Goal: Task Accomplishment & Management: Complete application form

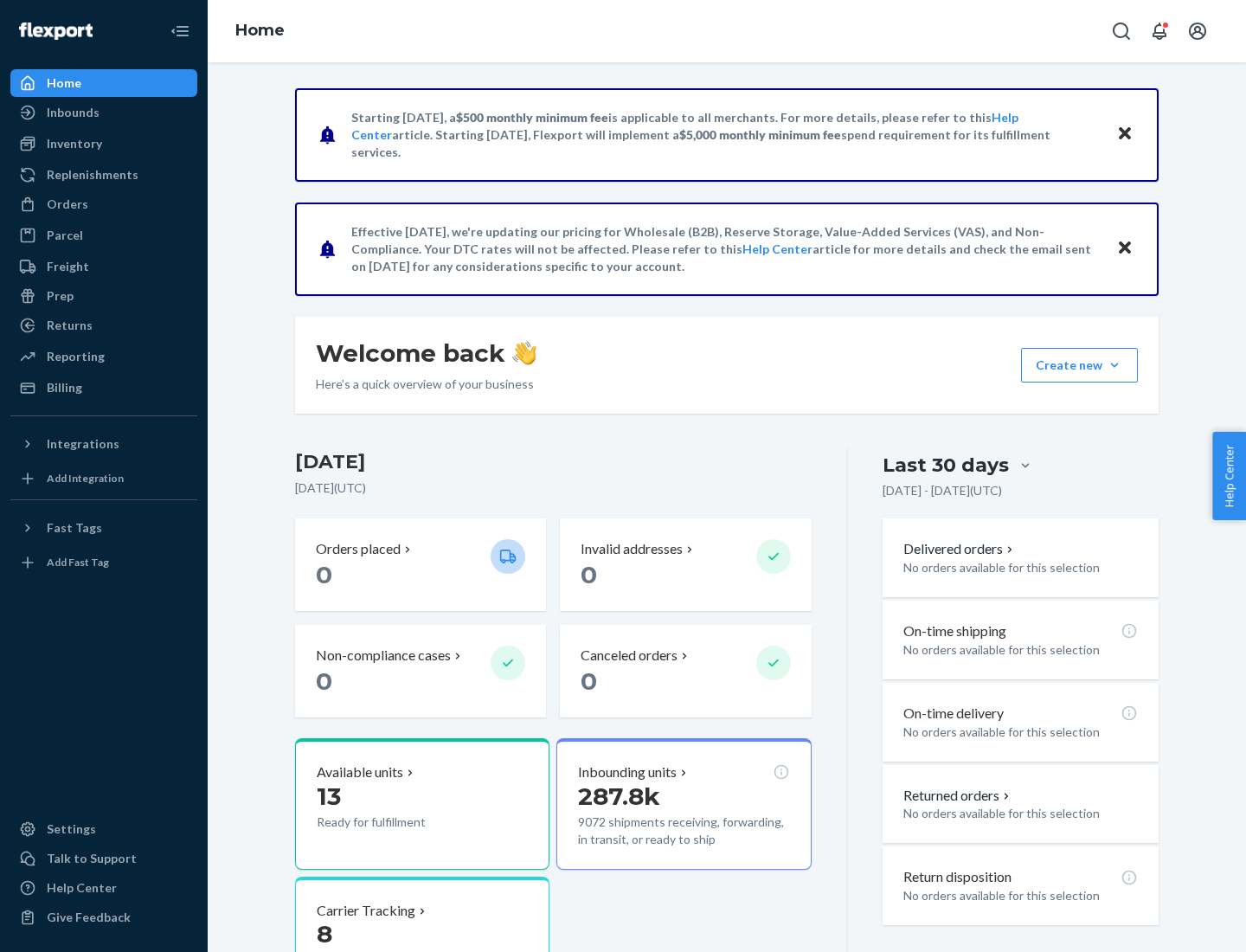
click at [1115, 366] on button "Create new Create new inbound Create new order Create new product" at bounding box center [1080, 365] width 117 height 35
click at [104, 112] on div "Inbounds" at bounding box center [104, 113] width 184 height 25
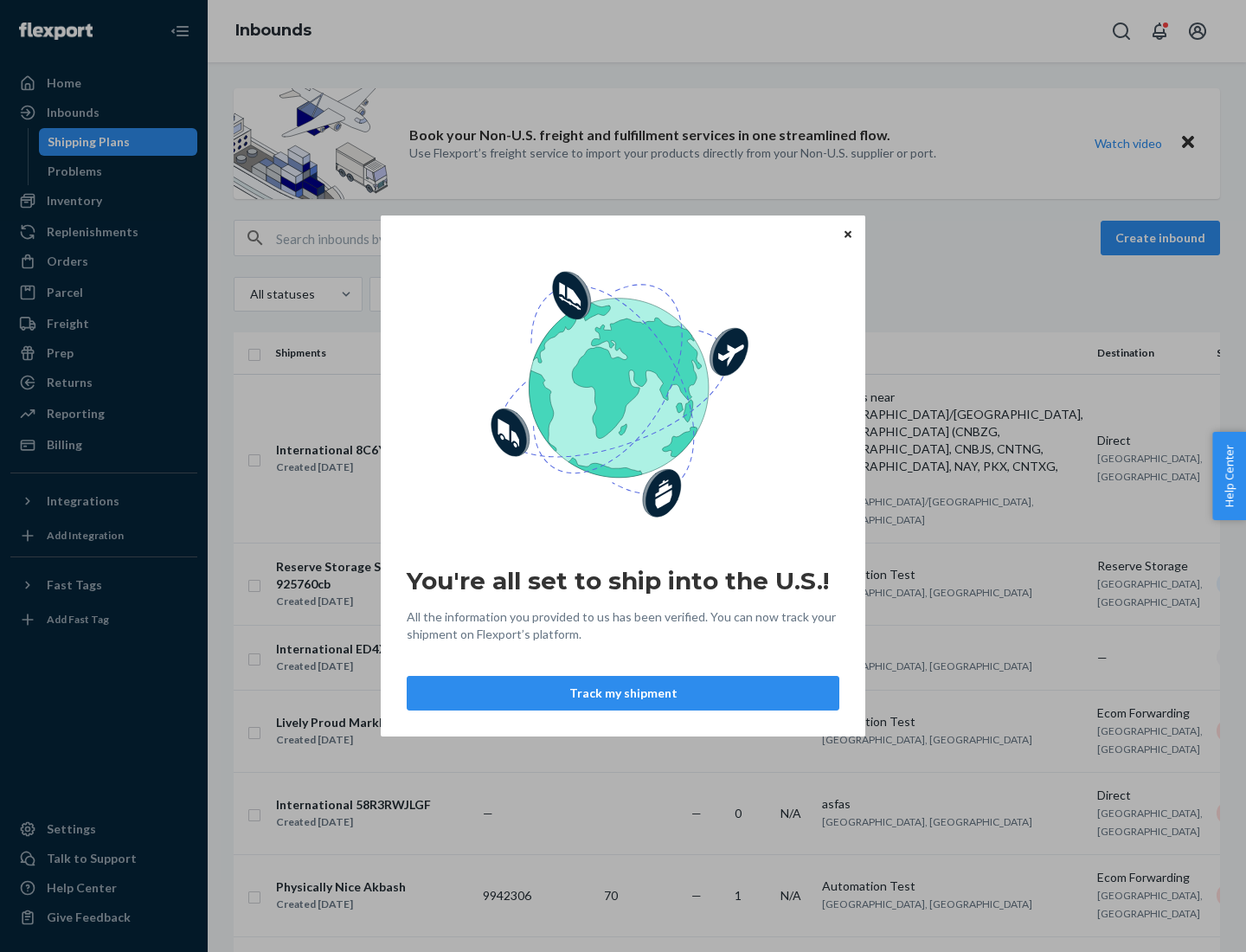
click at [623, 694] on button "Track my shipment" at bounding box center [623, 693] width 433 height 35
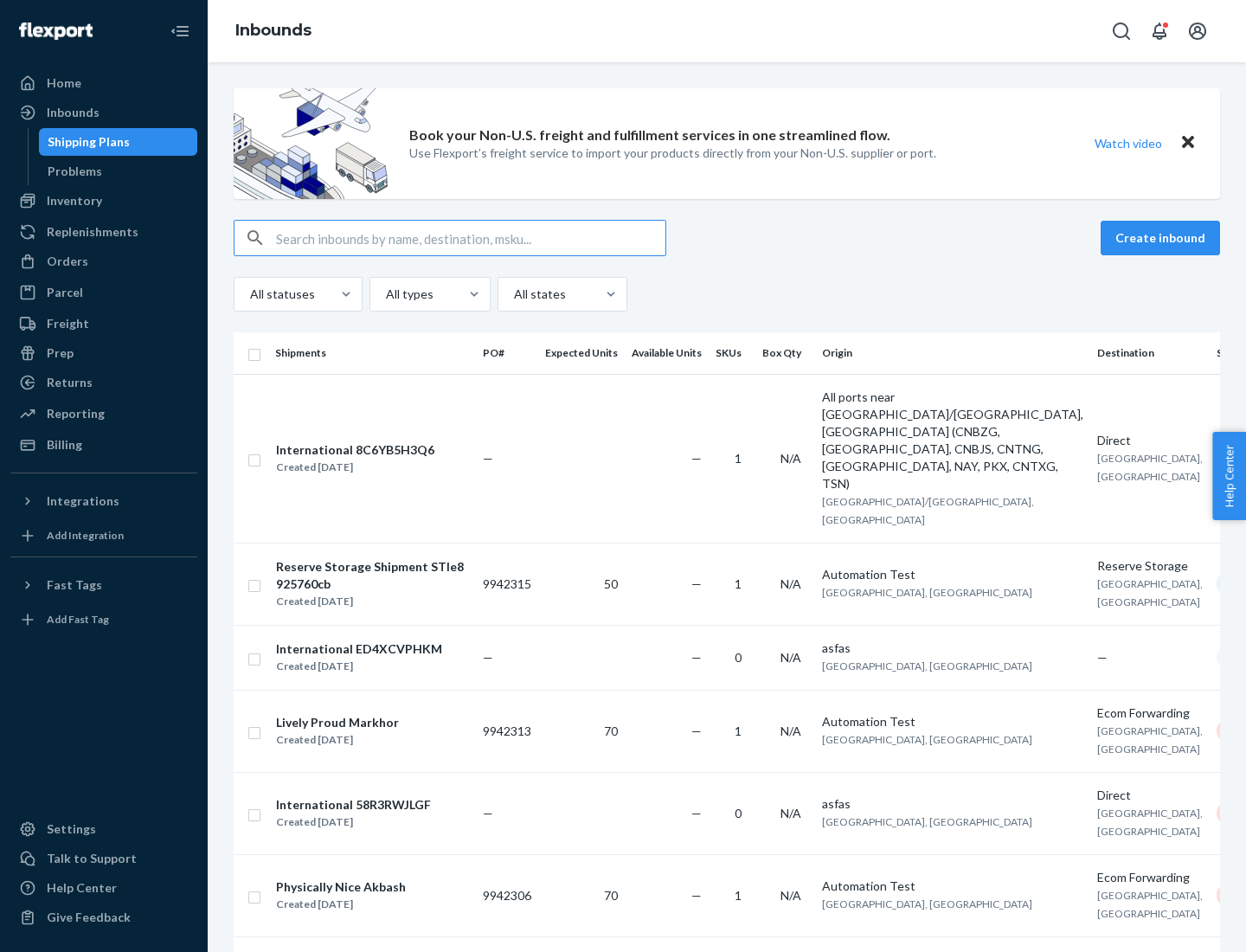
click at [1163, 238] on button "Create inbound" at bounding box center [1160, 238] width 120 height 35
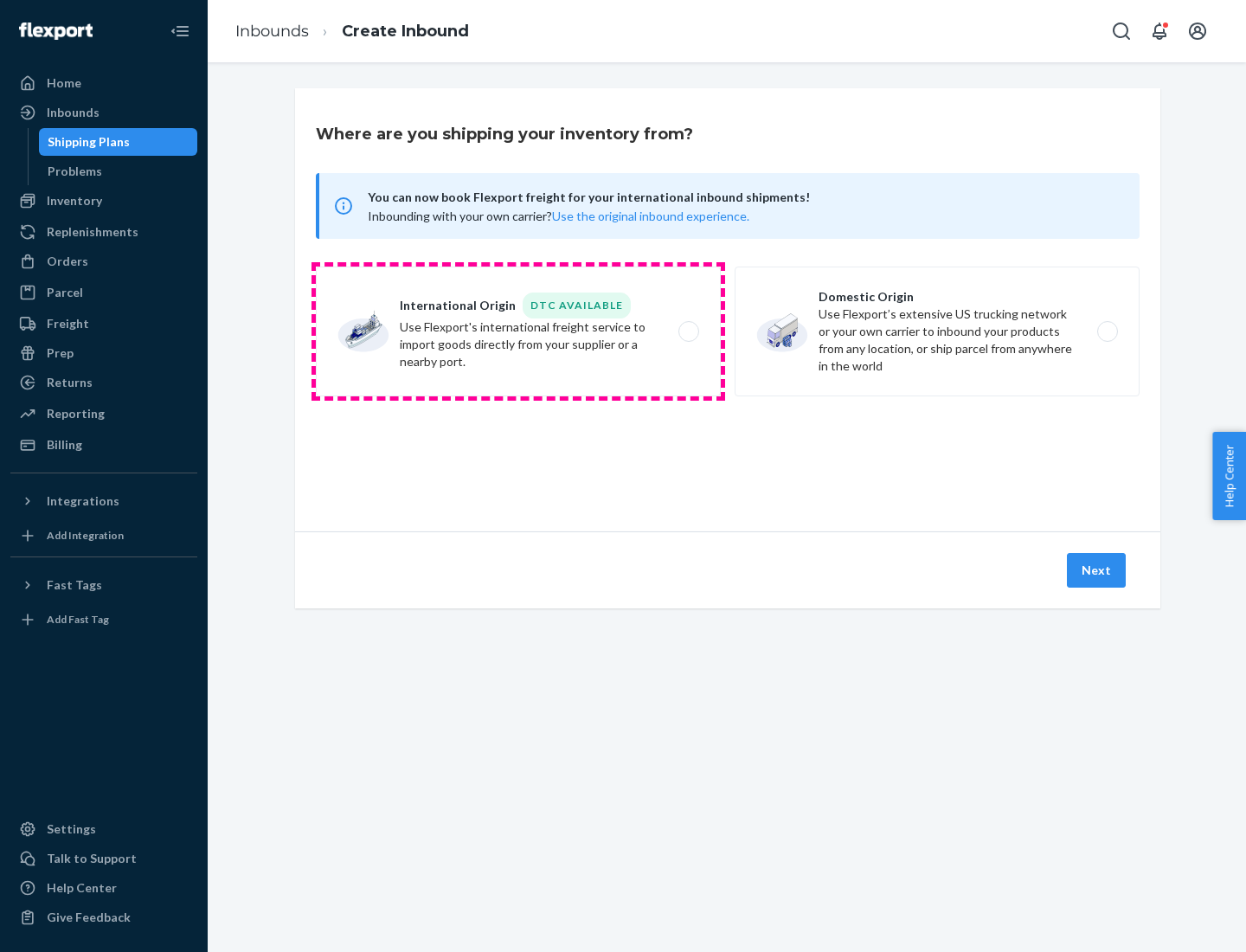
click at [518, 332] on label "International Origin DTC Available Use Flexport's international freight service…" at bounding box center [518, 332] width 405 height 130
click at [688, 332] on input "International Origin DTC Available Use Flexport's international freight service…" at bounding box center [694, 332] width 11 height 11
radio input "true"
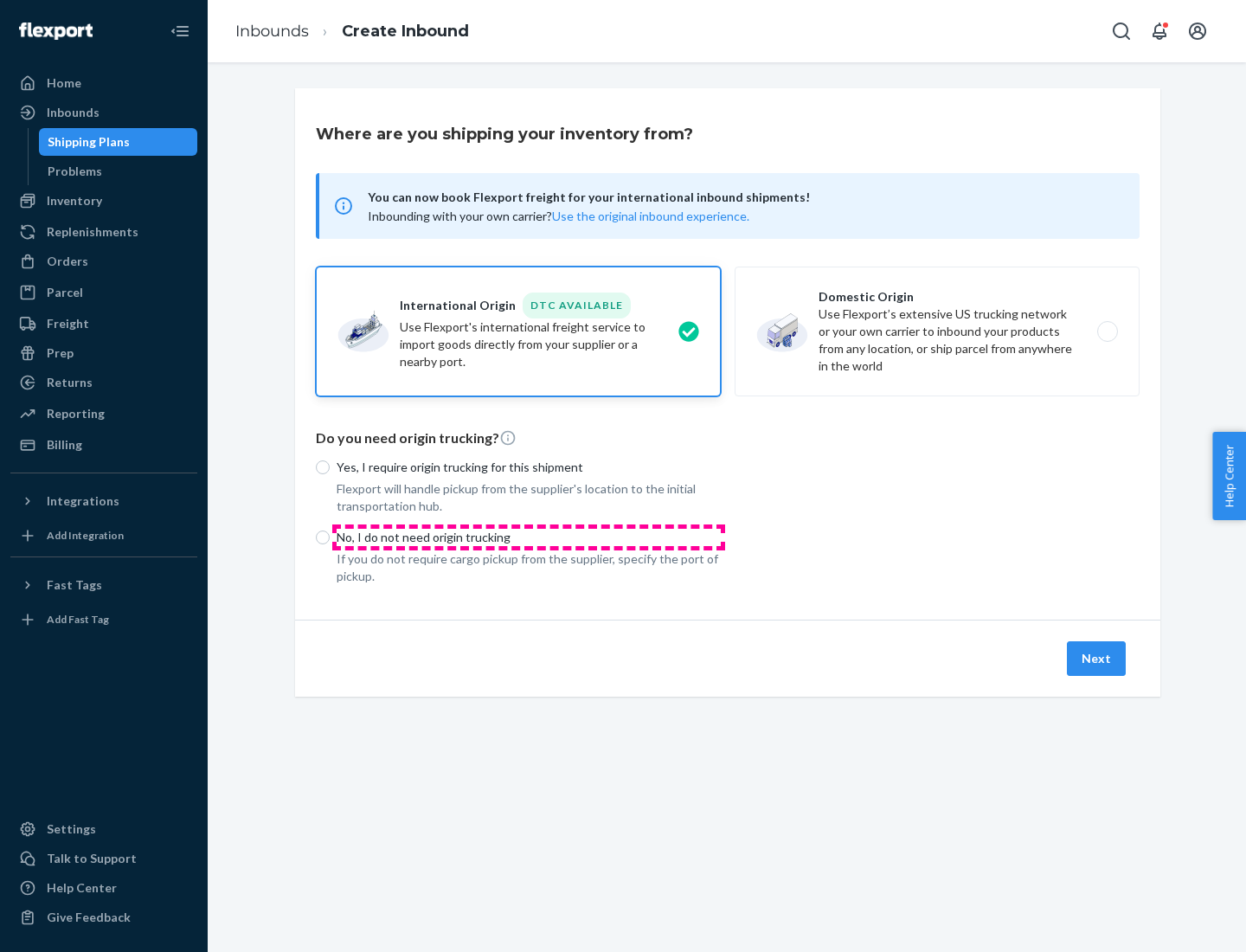
click at [529, 536] on p "No, I do not need origin trucking" at bounding box center [529, 537] width 385 height 17
click at [330, 536] on input "No, I do not need origin trucking" at bounding box center [322, 537] width 14 height 14
radio input "true"
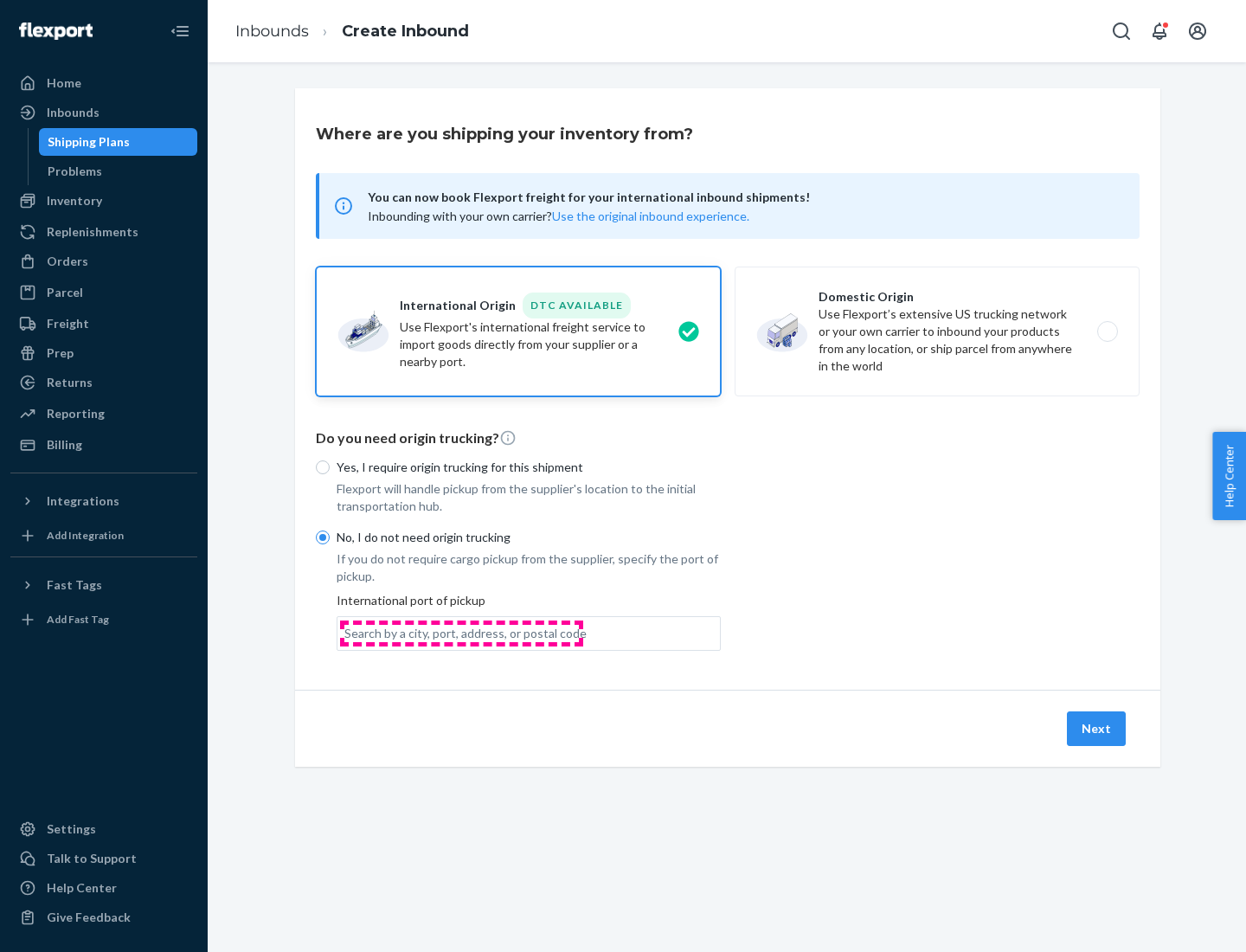
click at [461, 632] on div "Search by a city, port, address, or postal code" at bounding box center [466, 633] width 242 height 17
click at [346, 632] on input "Search by a city, port, address, or postal code" at bounding box center [346, 633] width 2 height 17
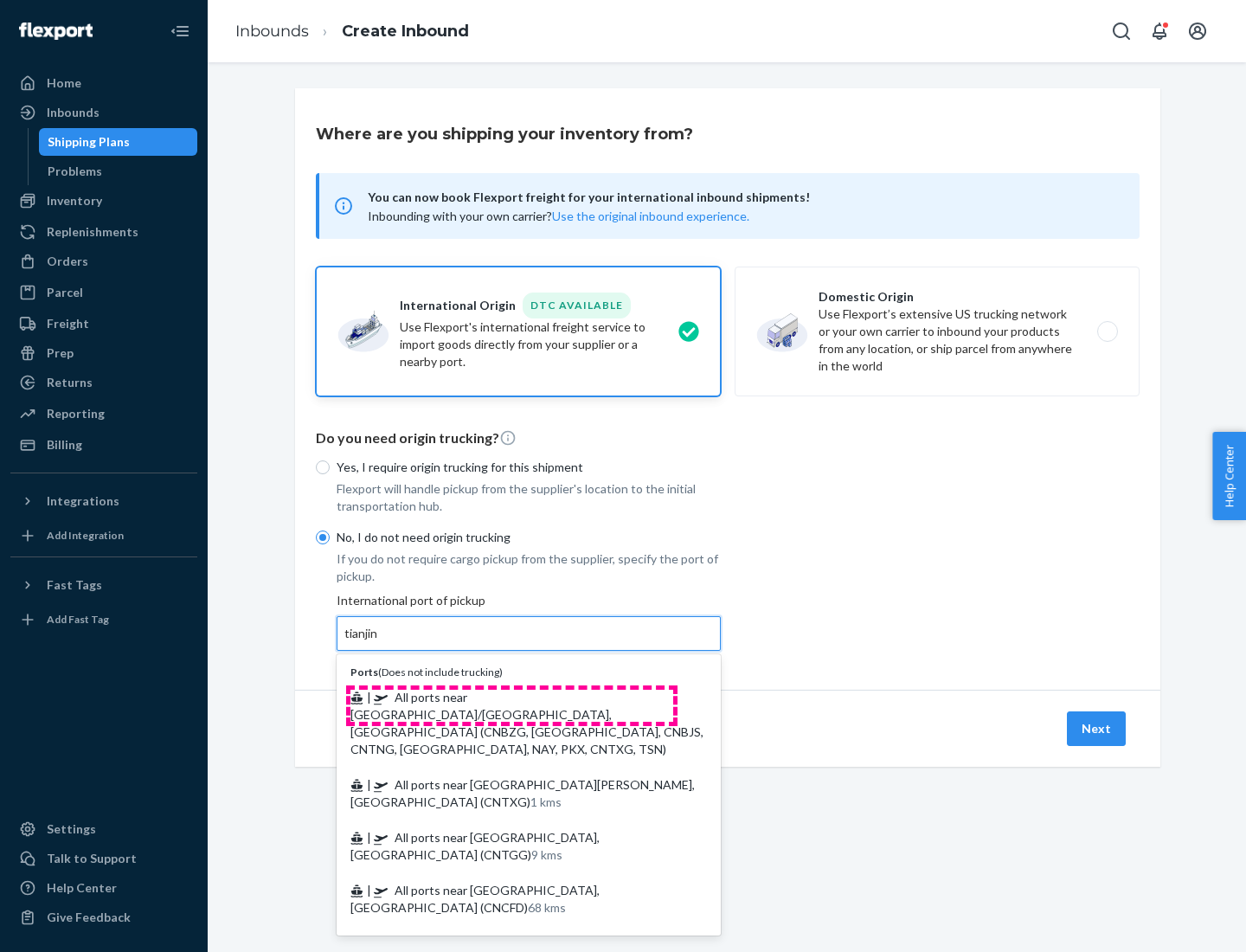
click at [512, 697] on span "| All ports near [GEOGRAPHIC_DATA]/[GEOGRAPHIC_DATA], [GEOGRAPHIC_DATA] (CNBZG,…" at bounding box center [527, 723] width 353 height 67
click at [380, 642] on input "tianjin" at bounding box center [363, 633] width 36 height 17
type input "All ports near [GEOGRAPHIC_DATA]/[GEOGRAPHIC_DATA], [GEOGRAPHIC_DATA] (CNBZG, […"
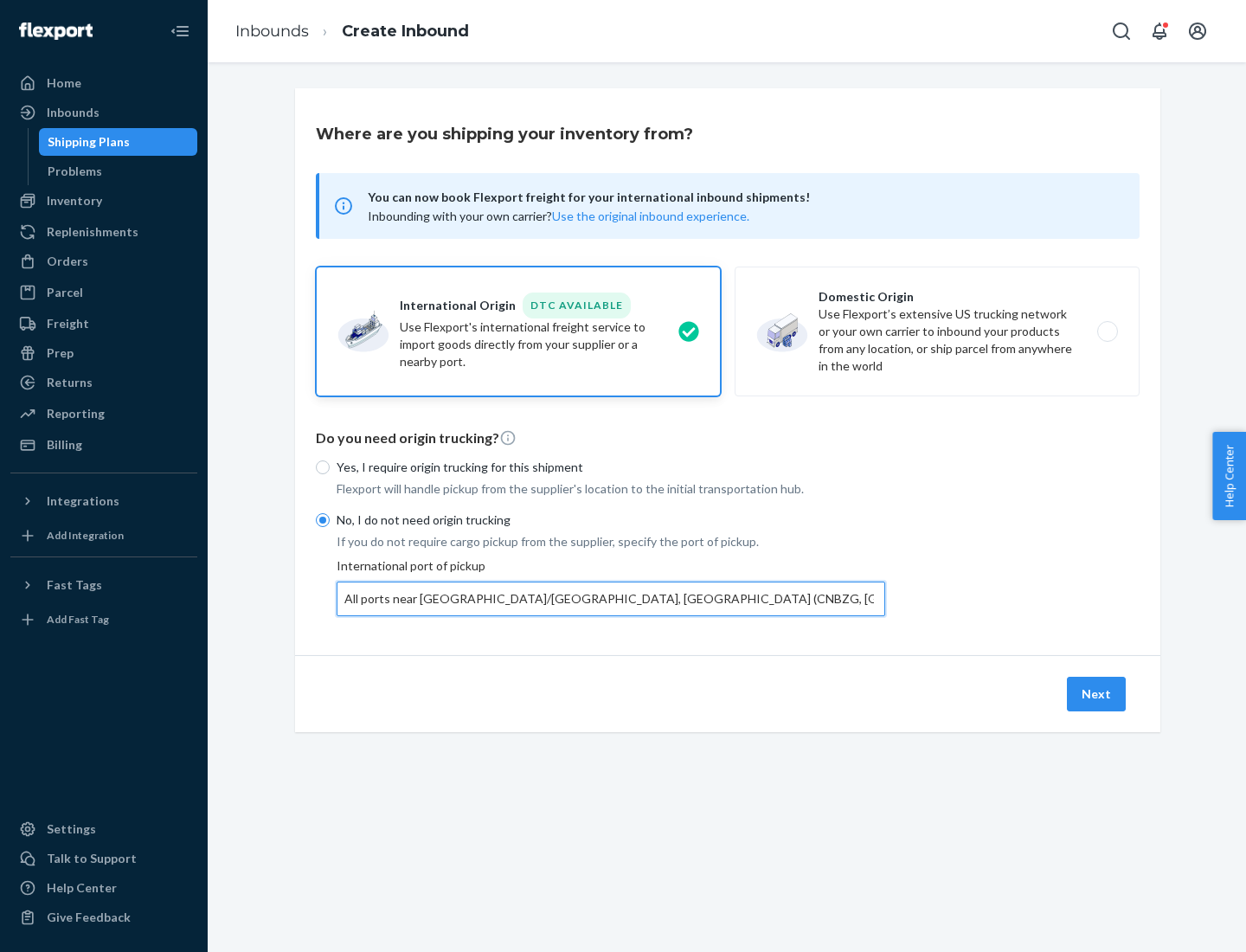
click at [1097, 694] on button "Next" at bounding box center [1096, 694] width 58 height 35
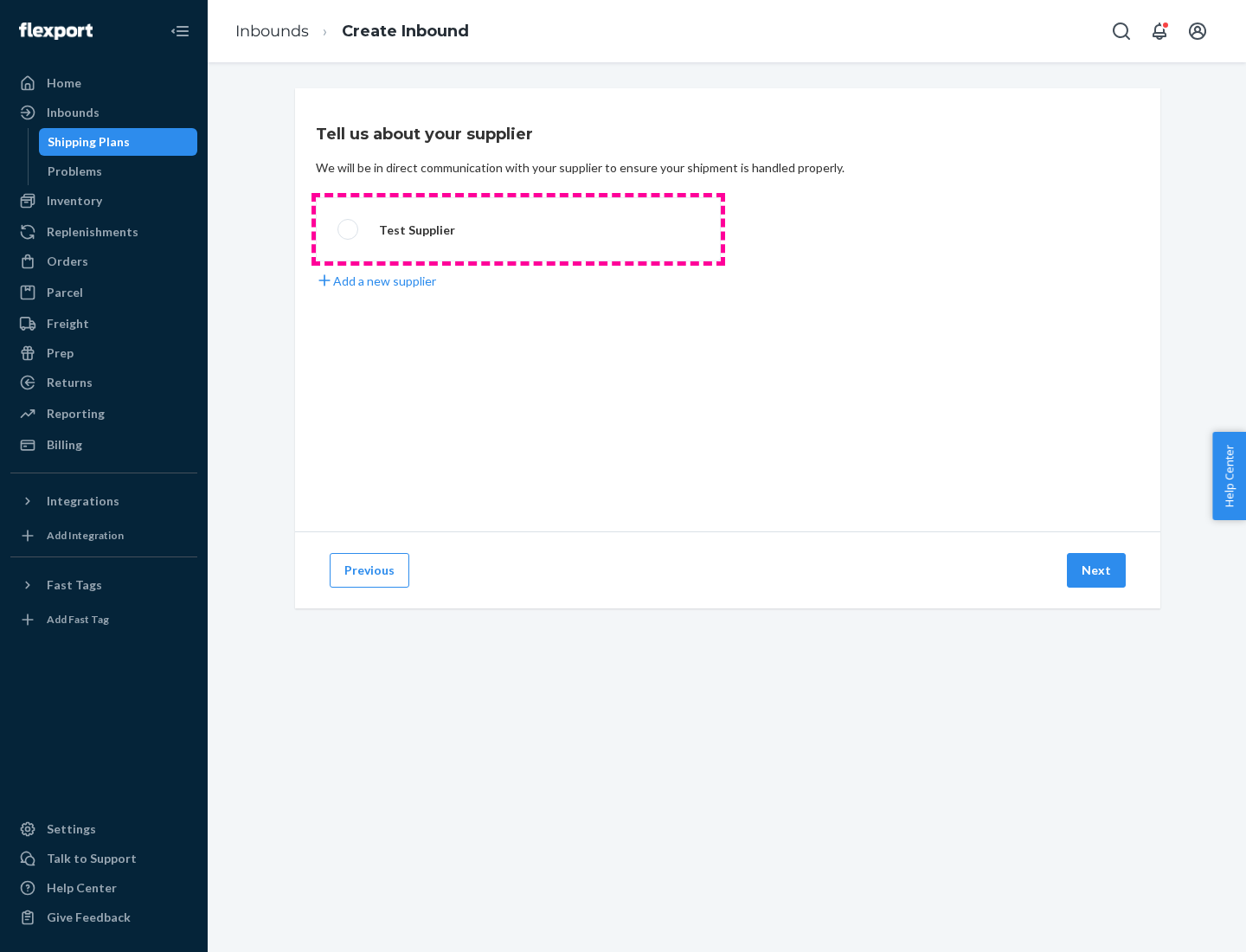
click at [518, 229] on label "Test Supplier" at bounding box center [518, 229] width 405 height 64
click at [349, 229] on input "Test Supplier" at bounding box center [343, 230] width 11 height 11
radio input "true"
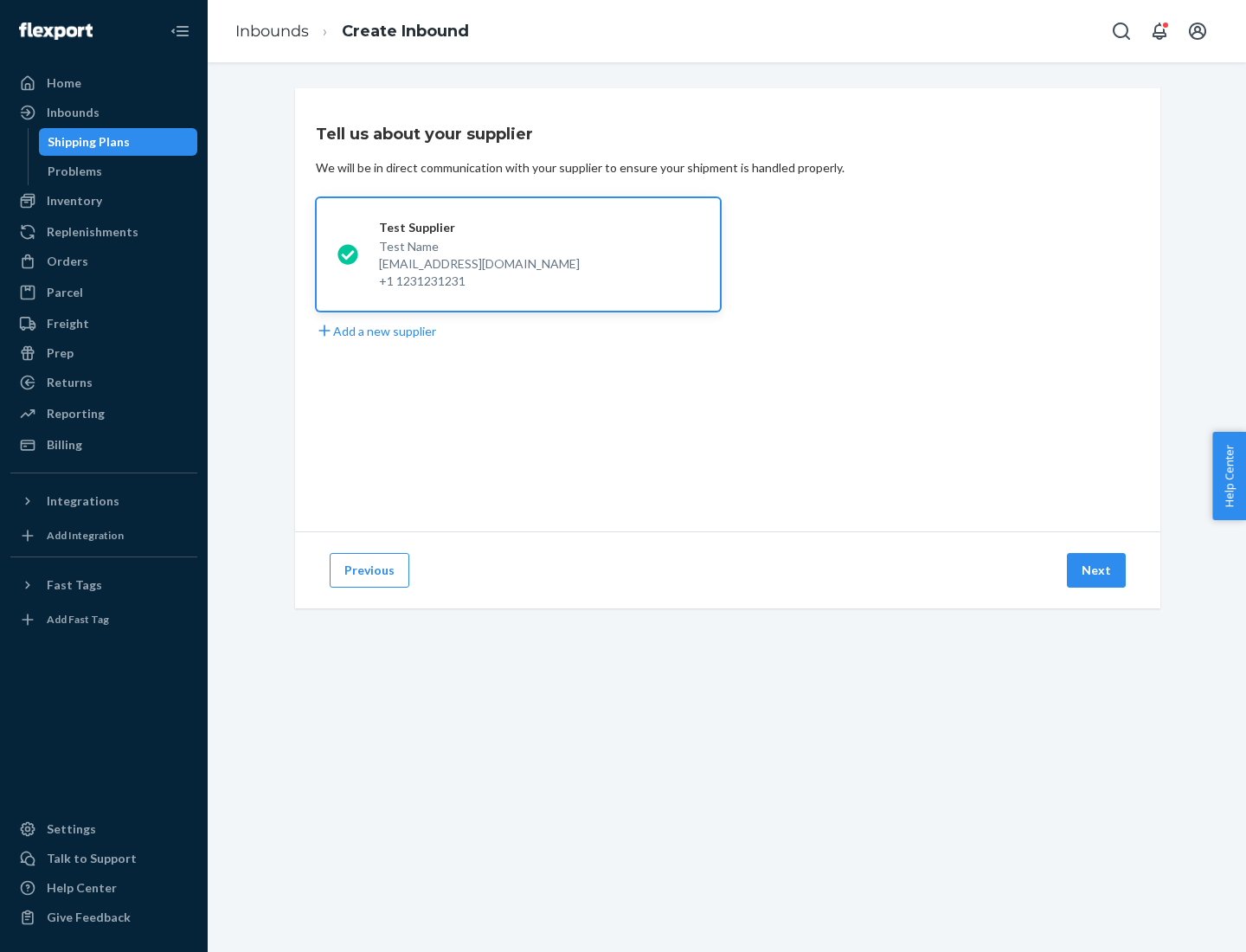
click at [1097, 570] on button "Next" at bounding box center [1096, 570] width 58 height 35
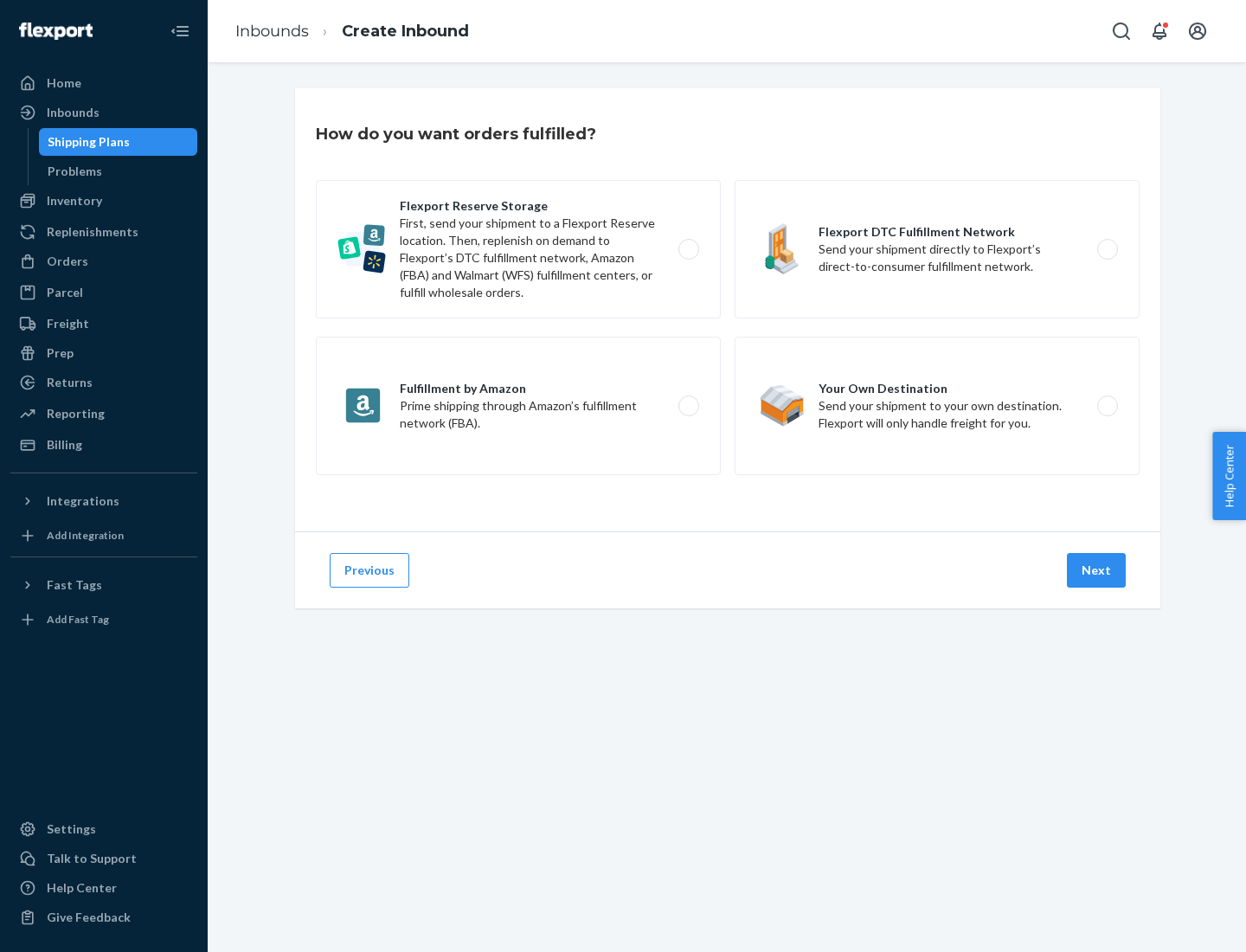
click at [518, 249] on label "Flexport Reserve Storage First, send your shipment to a Flexport Reserve locati…" at bounding box center [518, 249] width 405 height 139
click at [688, 249] on input "Flexport Reserve Storage First, send your shipment to a Flexport Reserve locati…" at bounding box center [694, 250] width 11 height 11
radio input "true"
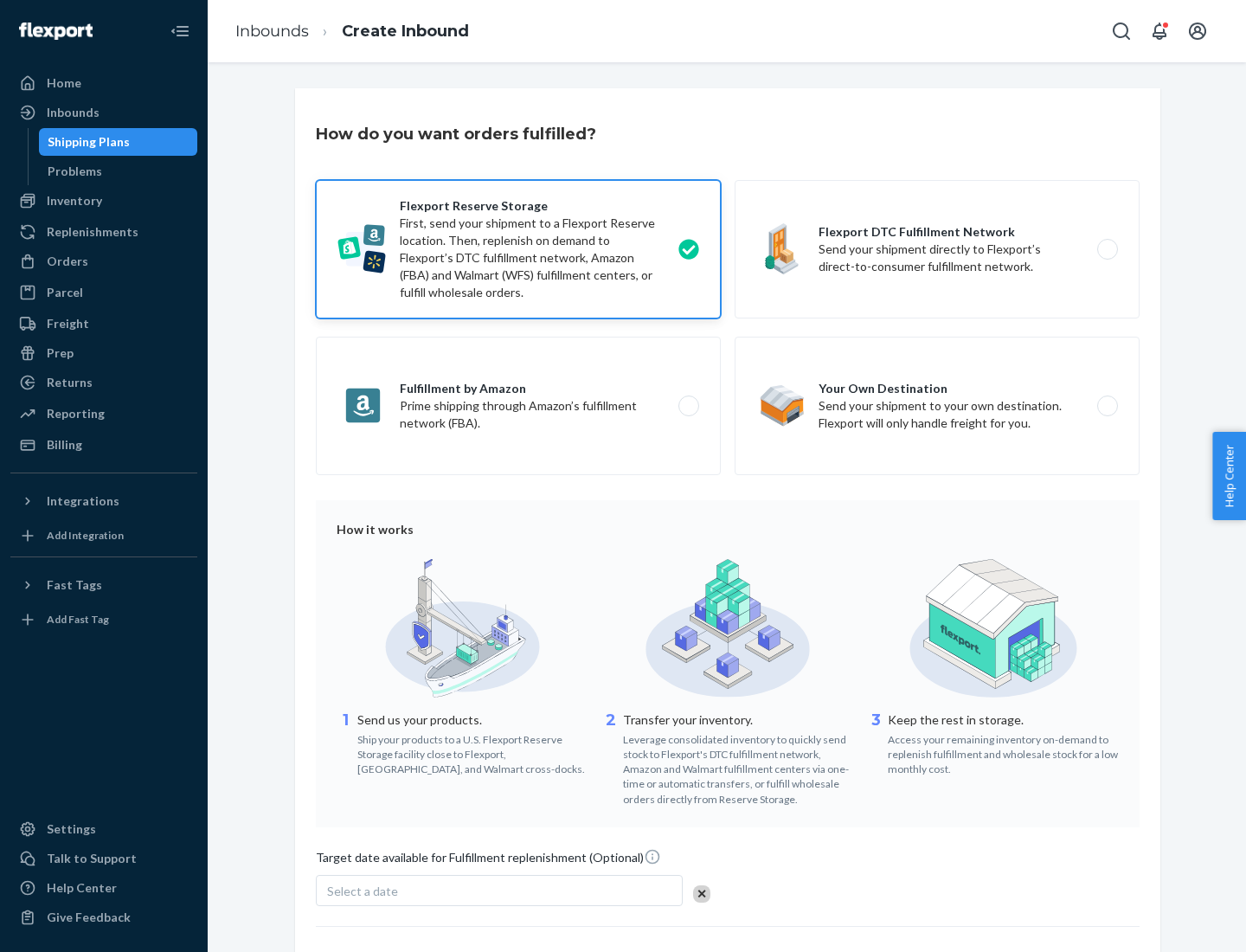
scroll to position [142, 0]
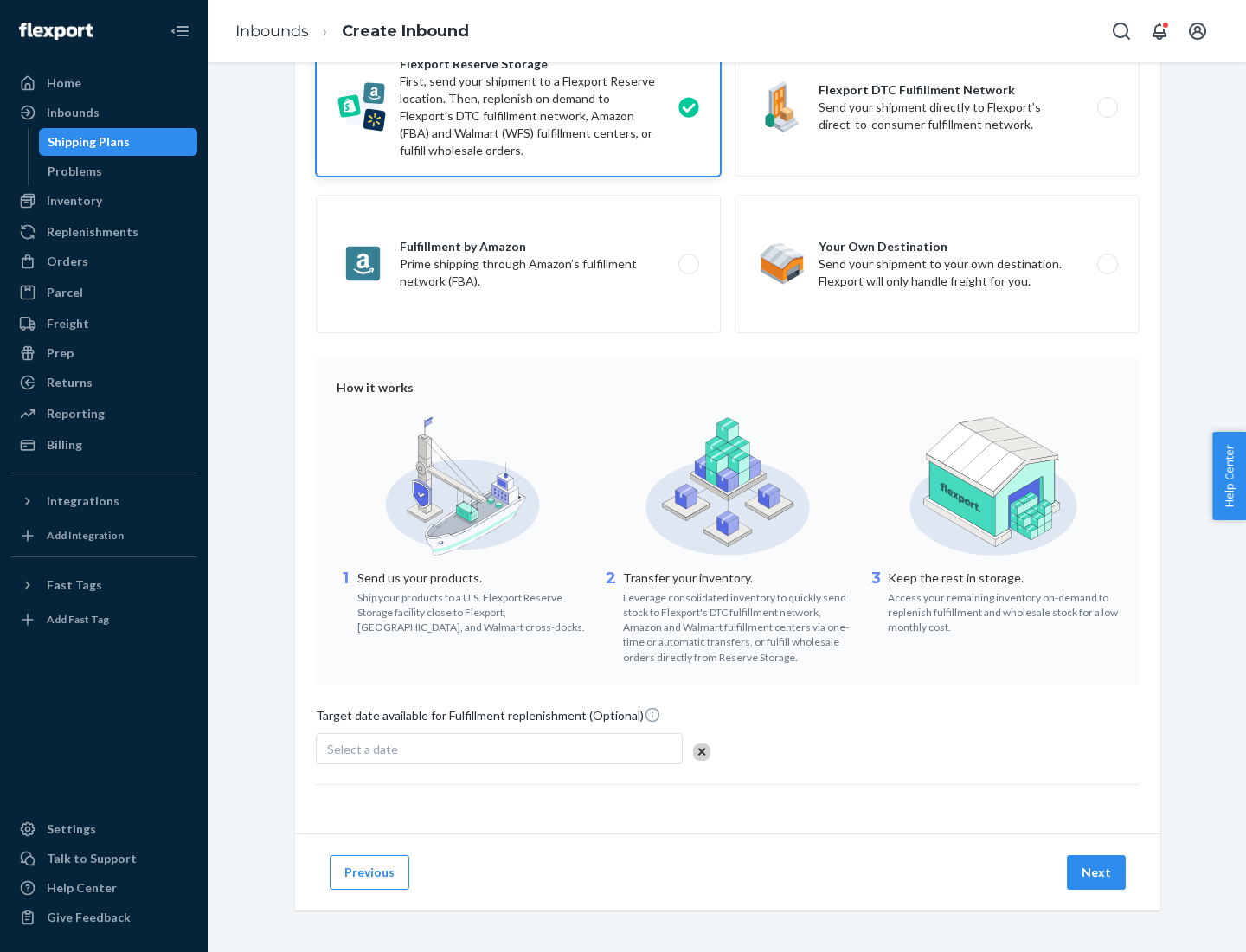
click at [1097, 872] on button "Next" at bounding box center [1096, 872] width 58 height 35
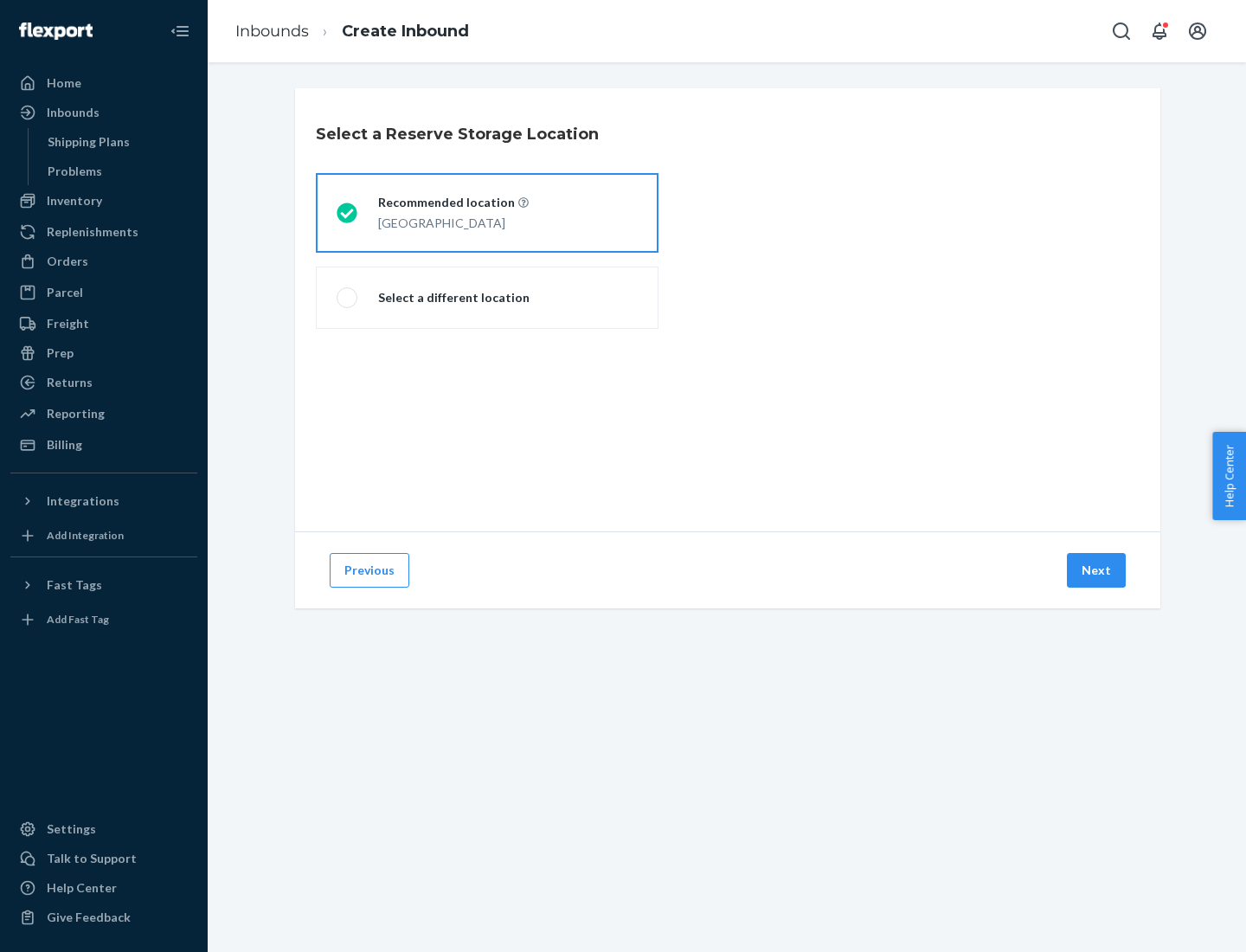
click at [487, 213] on div "[GEOGRAPHIC_DATA]" at bounding box center [453, 222] width 151 height 21
click at [348, 213] on input "Recommended location [GEOGRAPHIC_DATA]" at bounding box center [342, 213] width 11 height 11
click at [1097, 570] on button "Next" at bounding box center [1096, 570] width 58 height 35
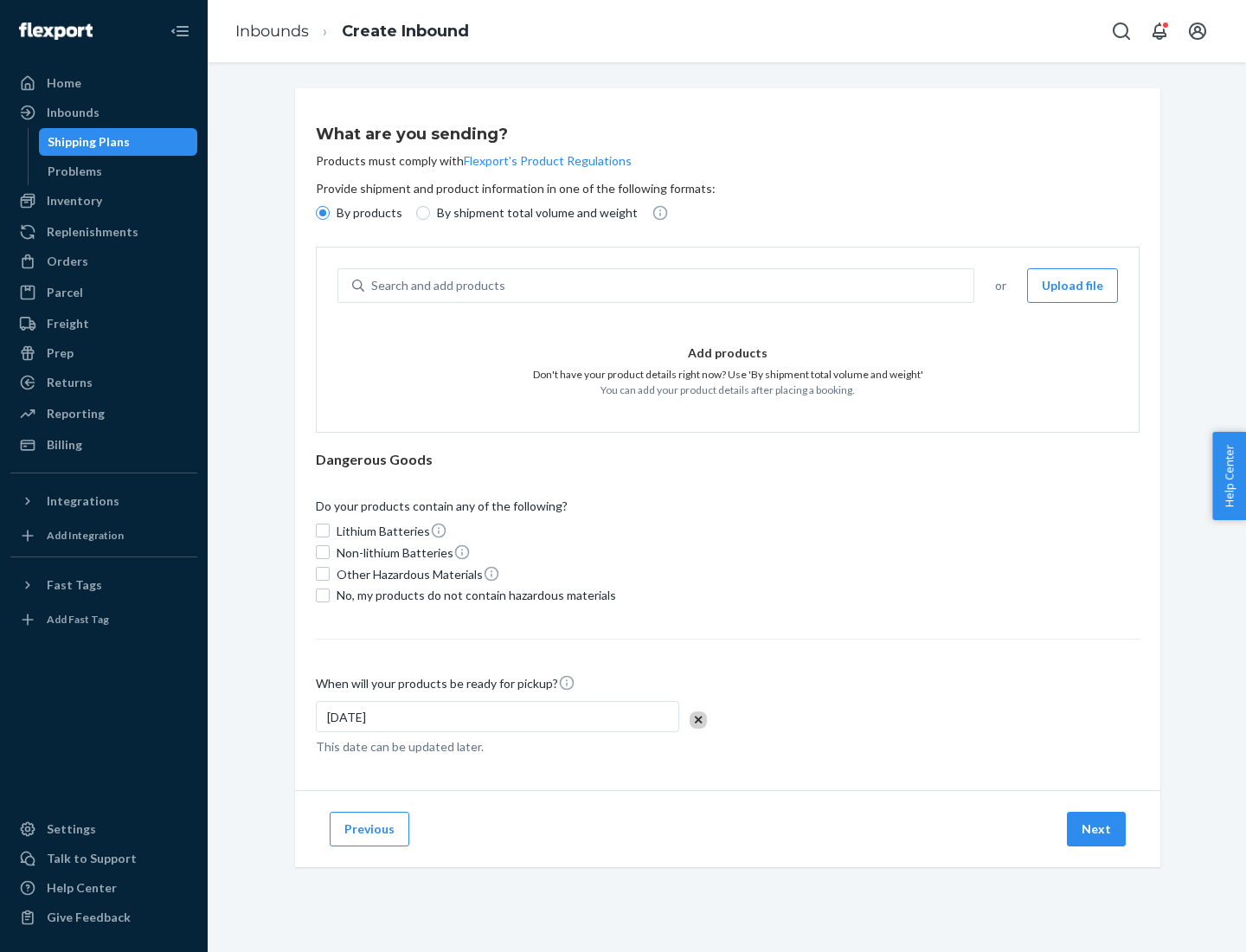
click at [670, 286] on div "Search and add products" at bounding box center [669, 286] width 610 height 31
click at [373, 286] on input "Search and add products" at bounding box center [372, 286] width 2 height 17
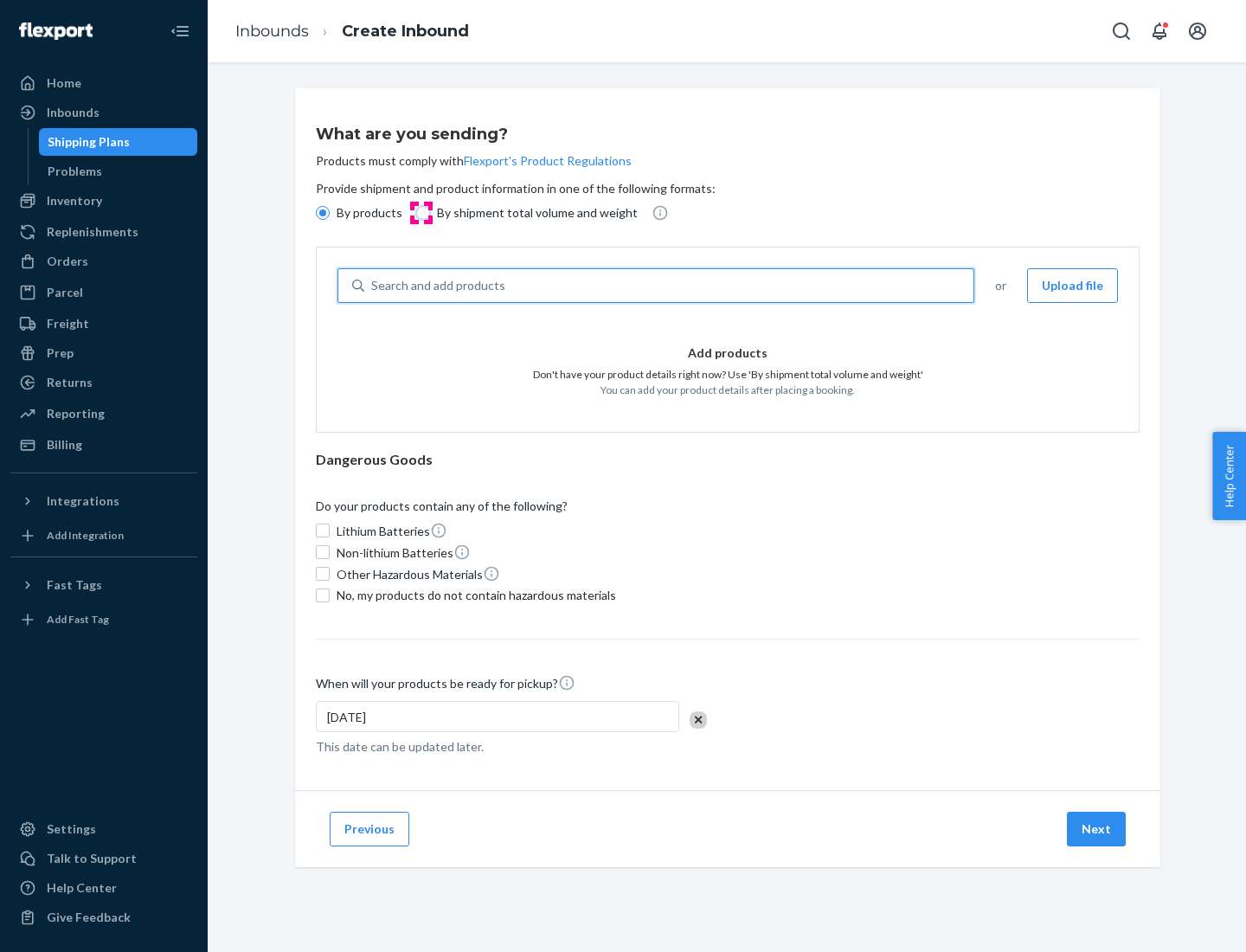
click at [420, 213] on input "By shipment total volume and weight" at bounding box center [423, 213] width 14 height 14
radio input "true"
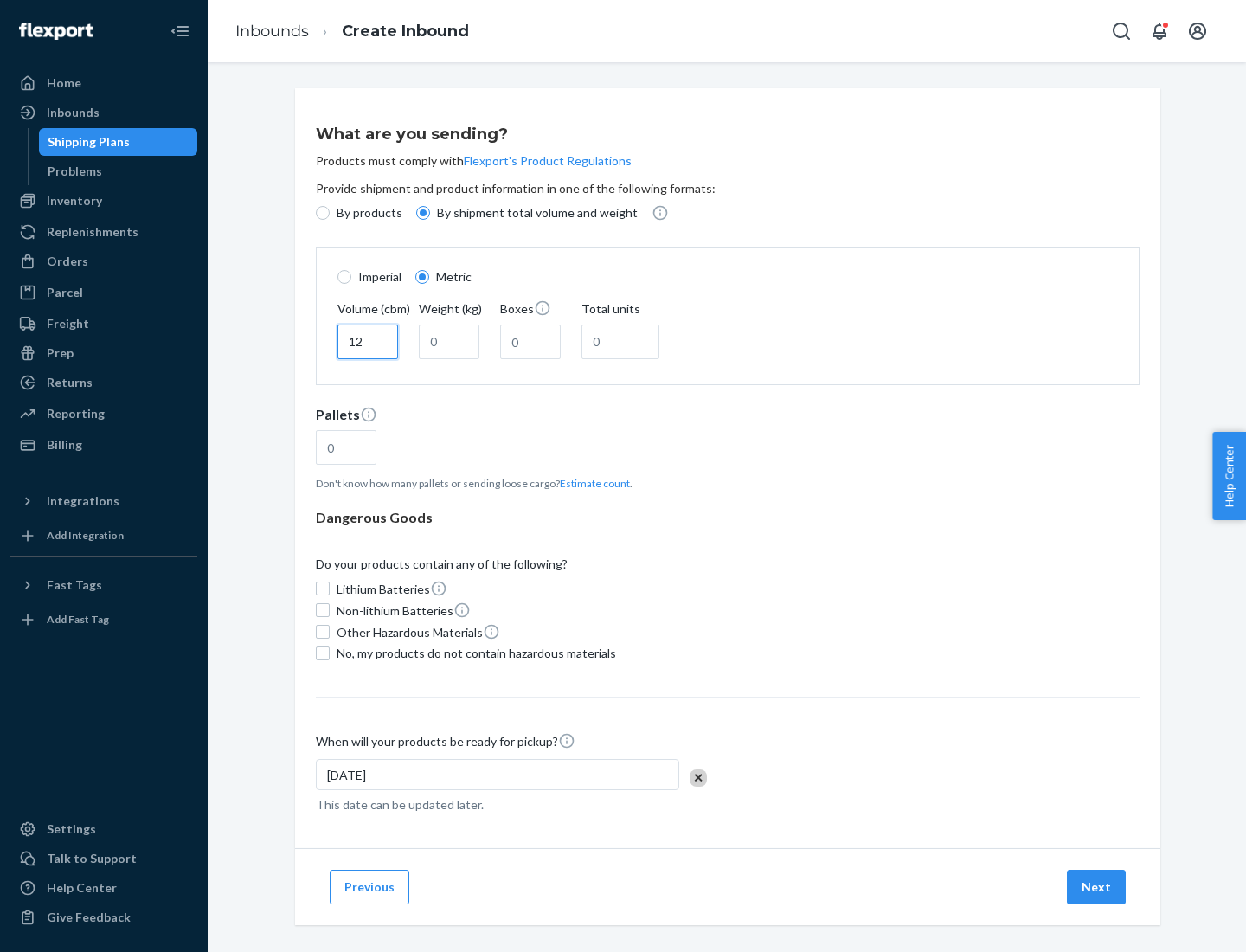
type input "12"
type input "22"
type input "222"
type input "121"
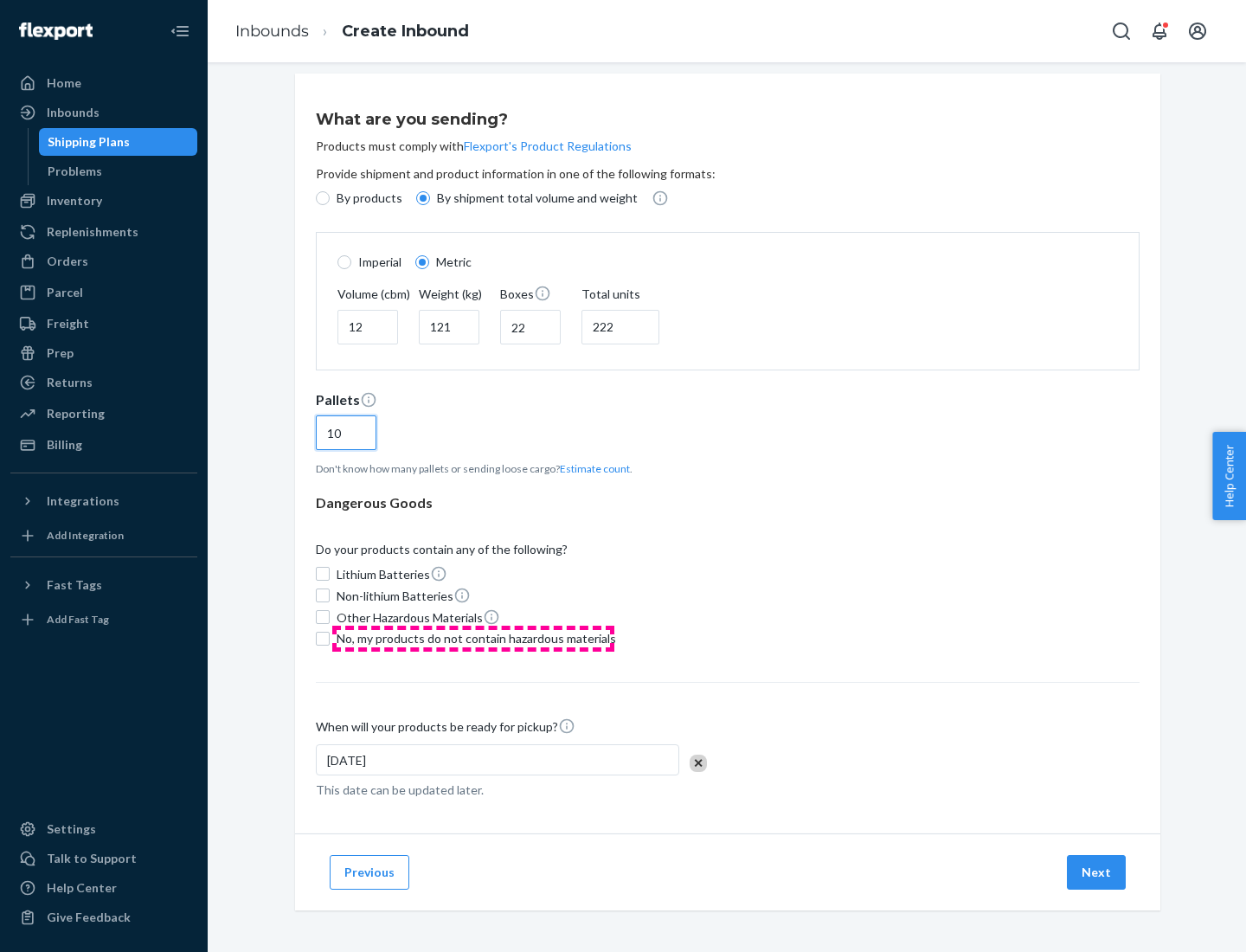
type input "10"
click at [473, 638] on span "No, my products do not contain hazardous materials" at bounding box center [476, 639] width 280 height 17
click at [330, 638] on input "No, my products do not contain hazardous materials" at bounding box center [322, 638] width 14 height 14
checkbox input "true"
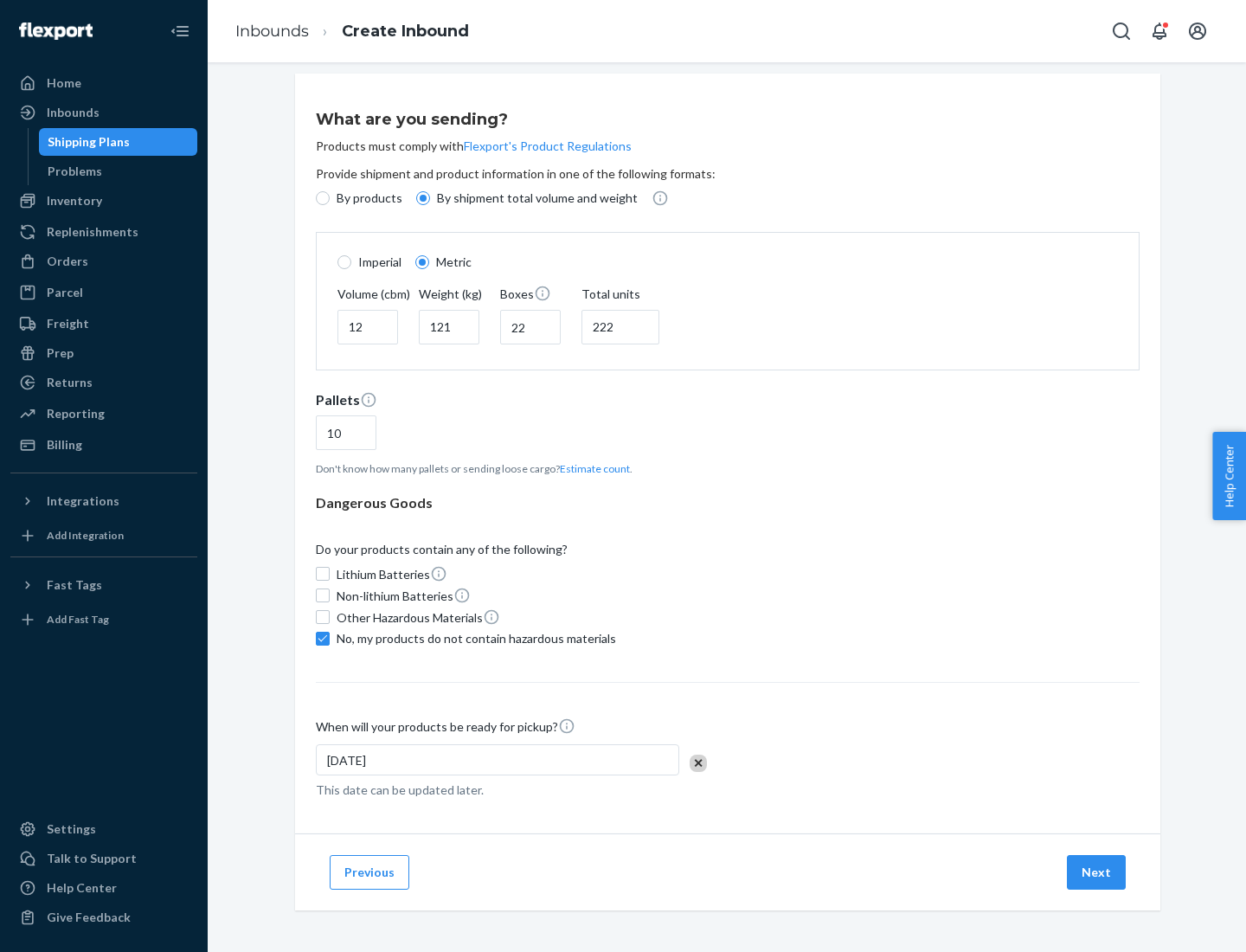
click at [1097, 872] on button "Next" at bounding box center [1096, 872] width 58 height 35
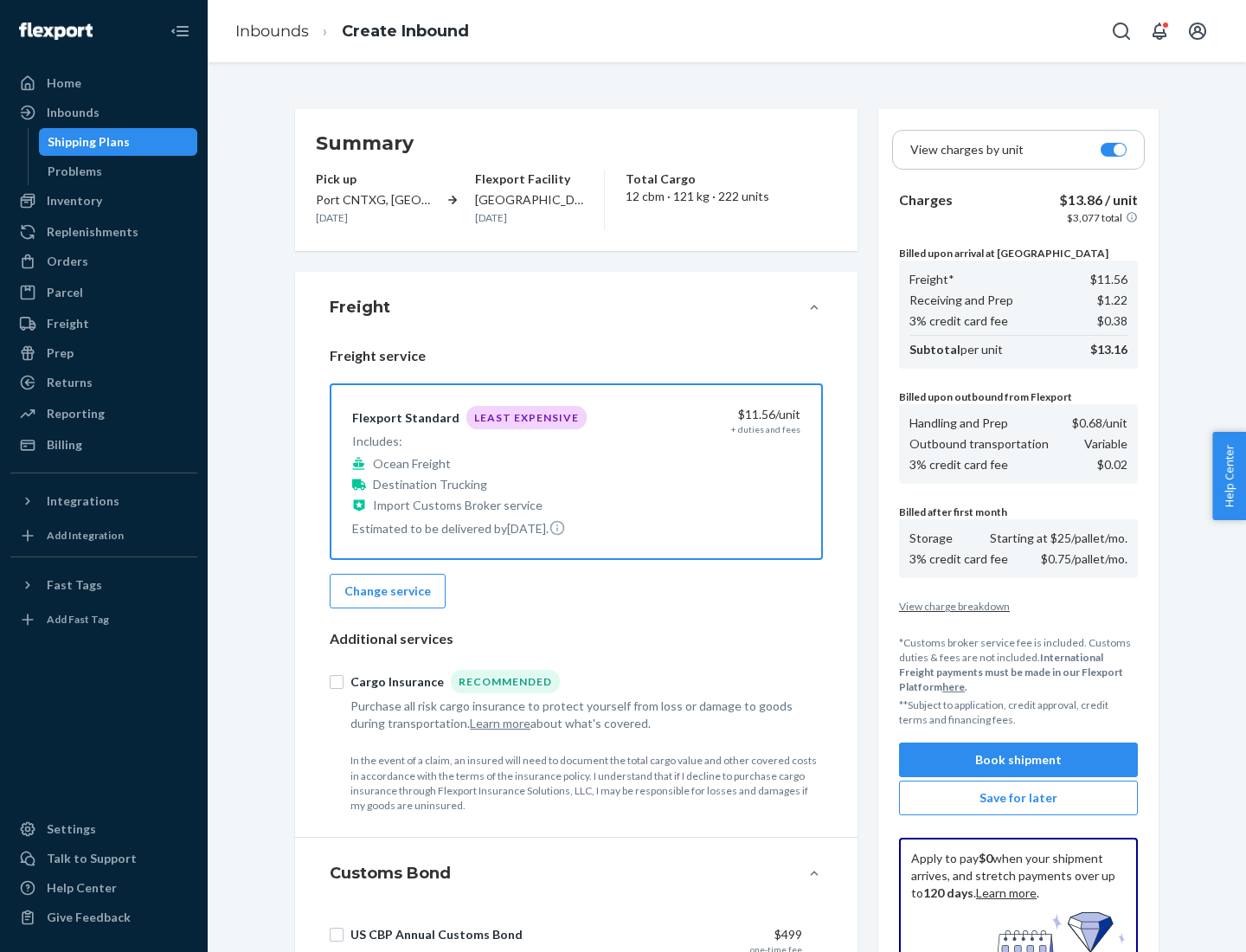
scroll to position [253, 0]
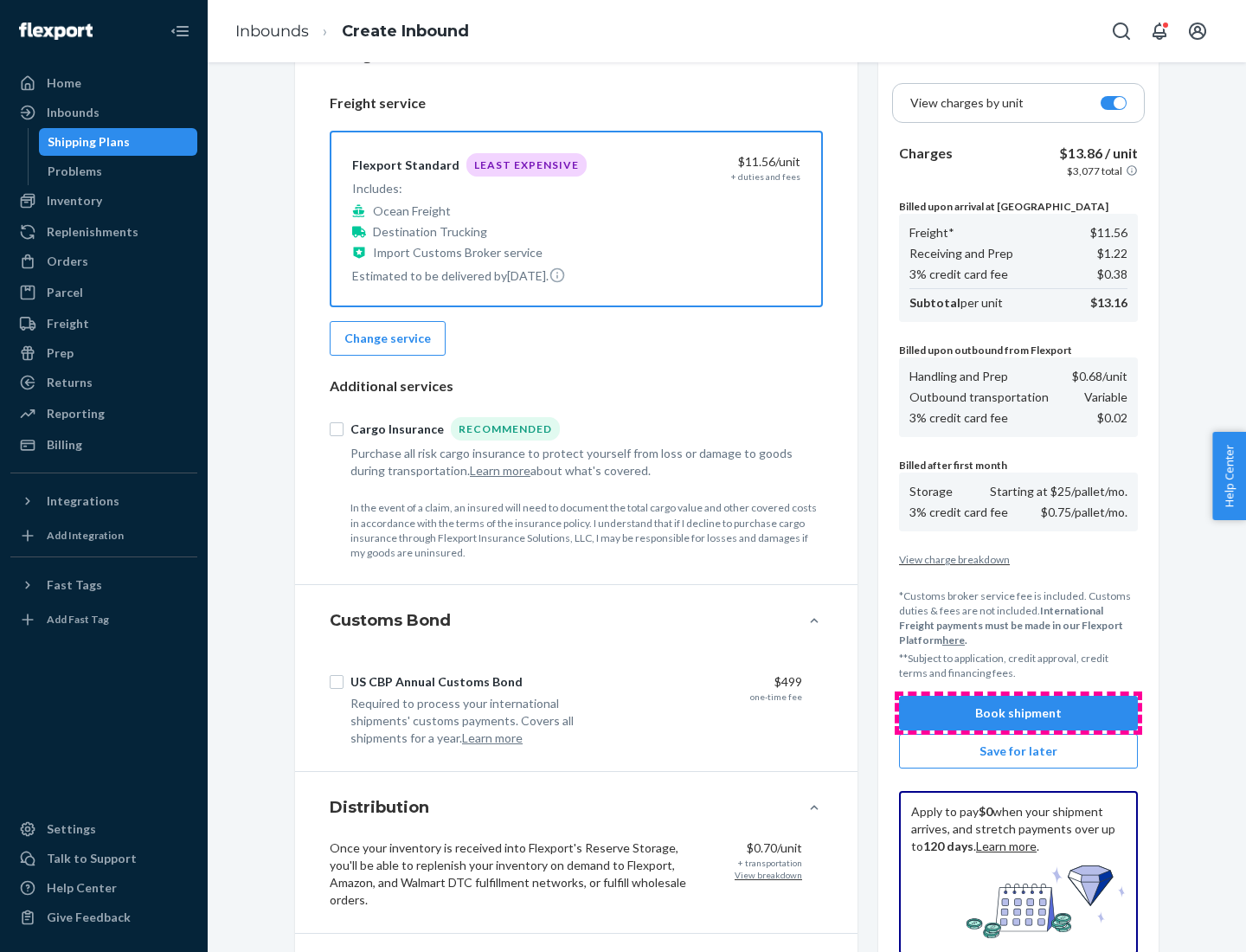
click at [1019, 714] on button "Book shipment" at bounding box center [1018, 713] width 238 height 35
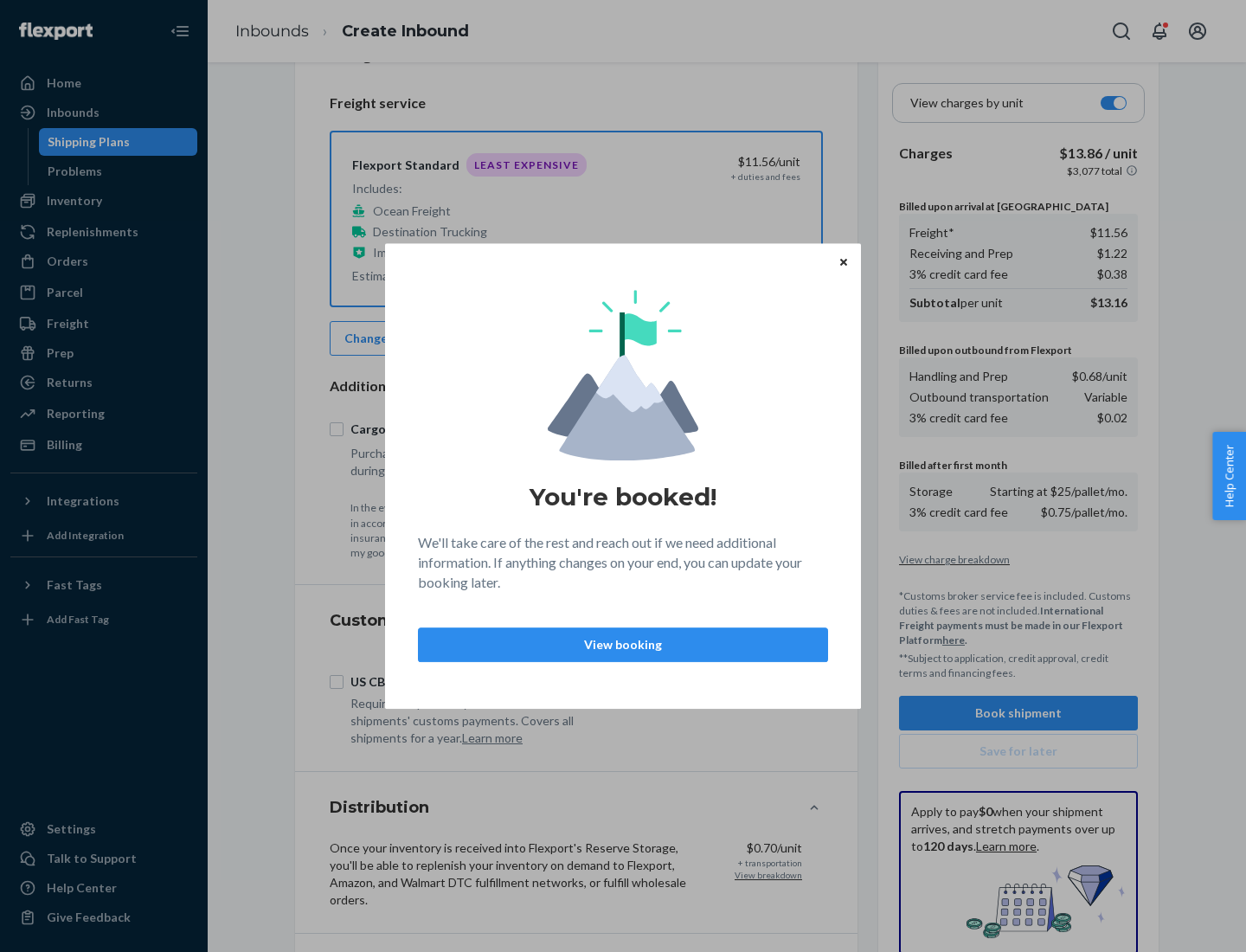
click at [623, 644] on p "View booking" at bounding box center [623, 645] width 381 height 17
